Goal: Task Accomplishment & Management: Manage account settings

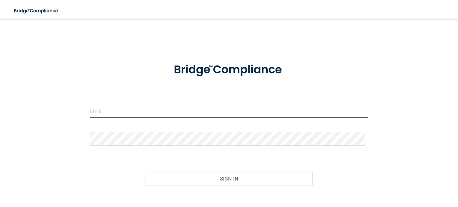
click at [117, 111] on input "email" at bounding box center [229, 111] width 278 height 13
type input "[EMAIL_ADDRESS][DOMAIN_NAME]"
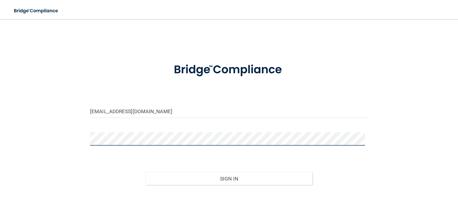
click at [146, 172] on button "Sign In" at bounding box center [229, 178] width 167 height 13
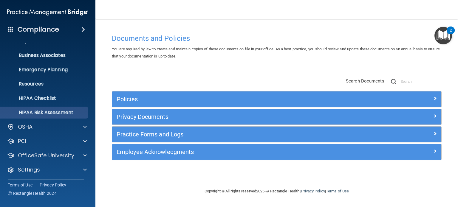
scroll to position [40, 0]
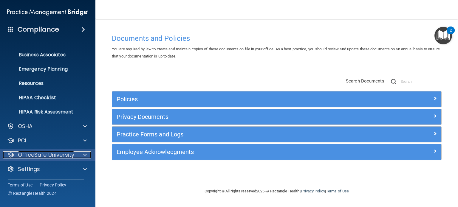
click at [82, 152] on div at bounding box center [84, 155] width 15 height 7
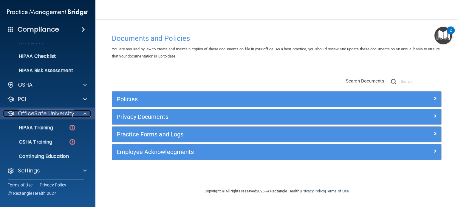
scroll to position [83, 0]
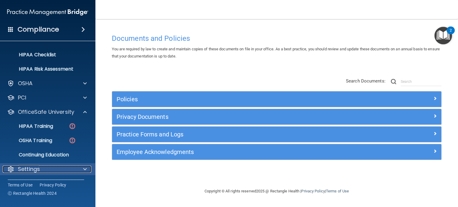
click at [57, 169] on div "Settings" at bounding box center [40, 169] width 74 height 7
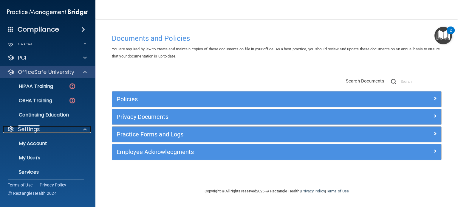
scroll to position [140, 0]
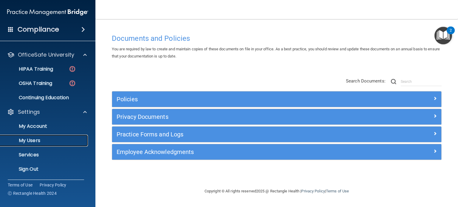
click at [49, 141] on p "My Users" at bounding box center [44, 141] width 81 height 6
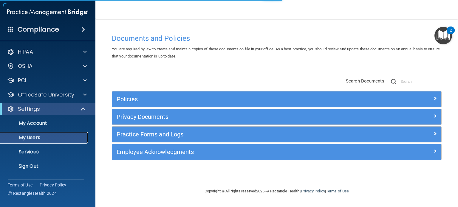
select select "20"
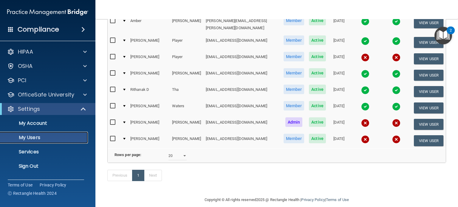
scroll to position [241, 0]
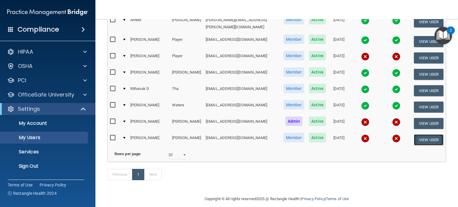
click at [427, 135] on button "View User" at bounding box center [429, 140] width 30 height 11
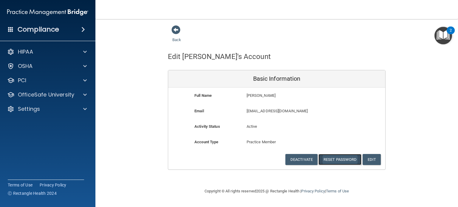
click at [351, 161] on button "Reset Password" at bounding box center [340, 159] width 43 height 11
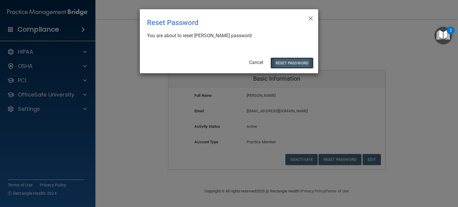
click at [294, 64] on button "Reset Password" at bounding box center [292, 63] width 43 height 11
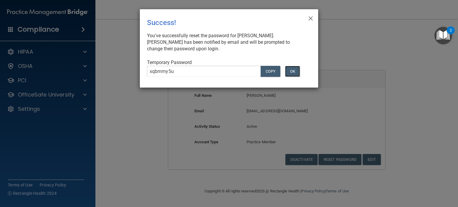
click at [296, 71] on button "OK" at bounding box center [292, 71] width 15 height 11
